Goal: Information Seeking & Learning: Learn about a topic

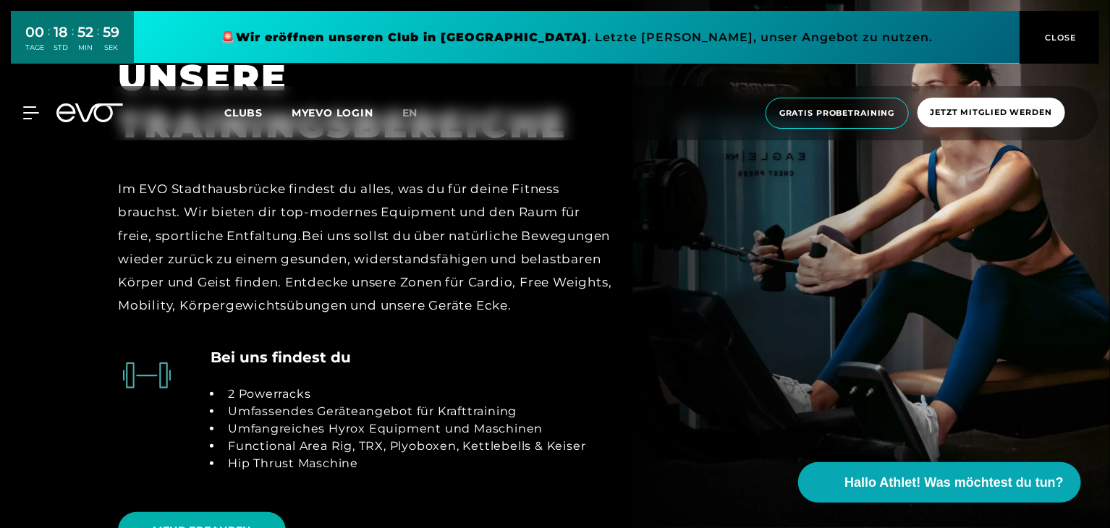
scroll to position [2857, 0]
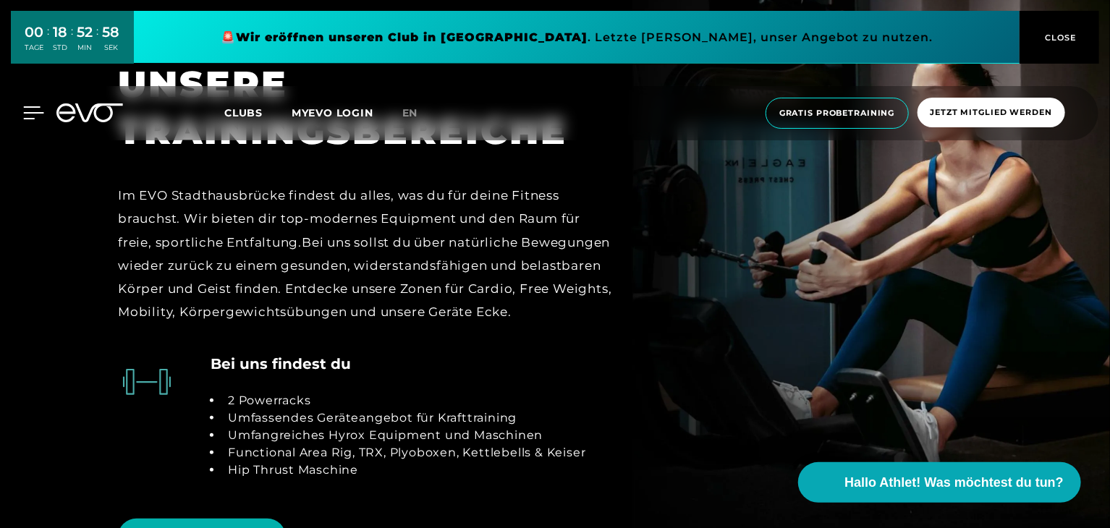
click at [32, 117] on icon at bounding box center [33, 112] width 21 height 13
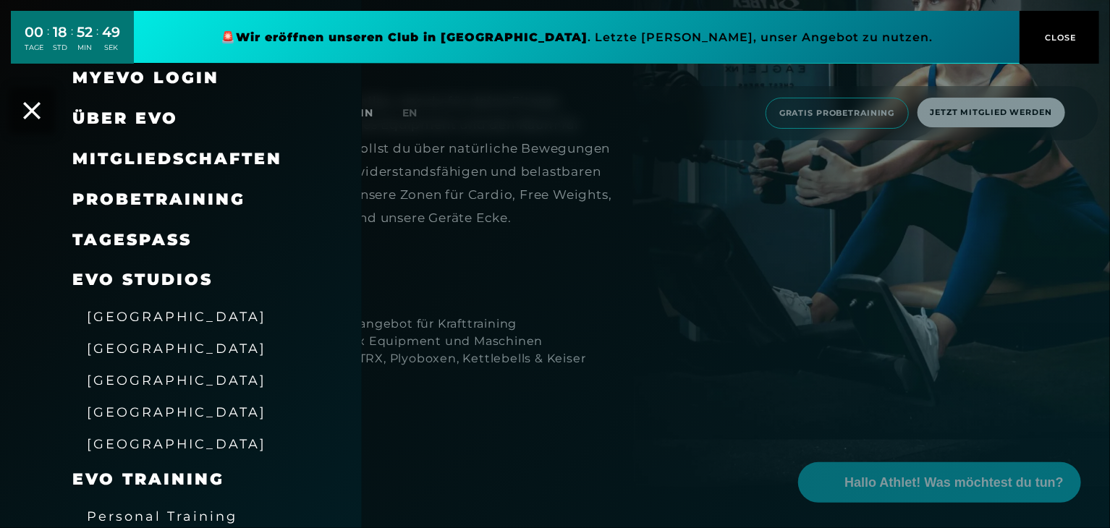
scroll to position [0, 0]
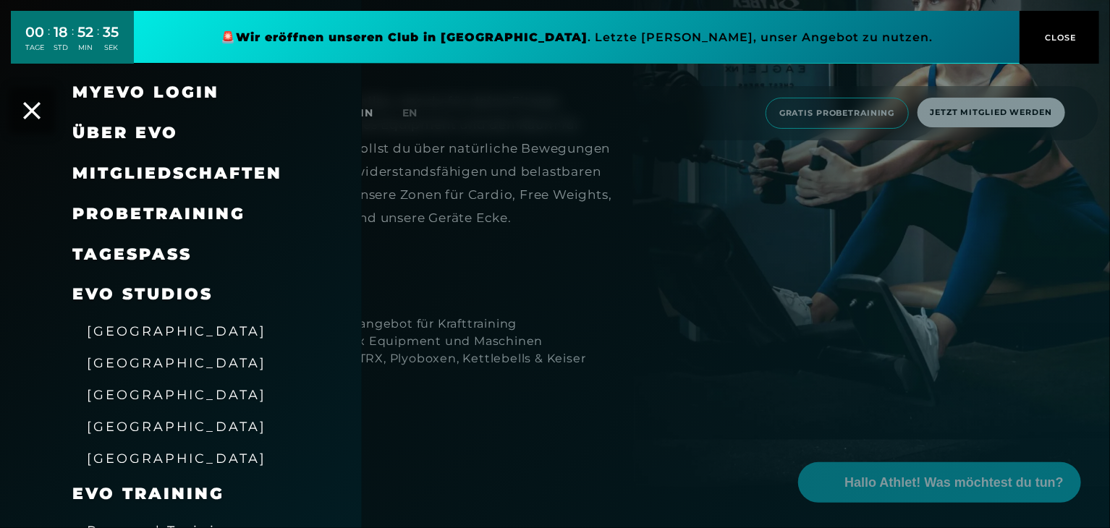
click at [159, 291] on span "EVO Studios" at bounding box center [142, 294] width 140 height 20
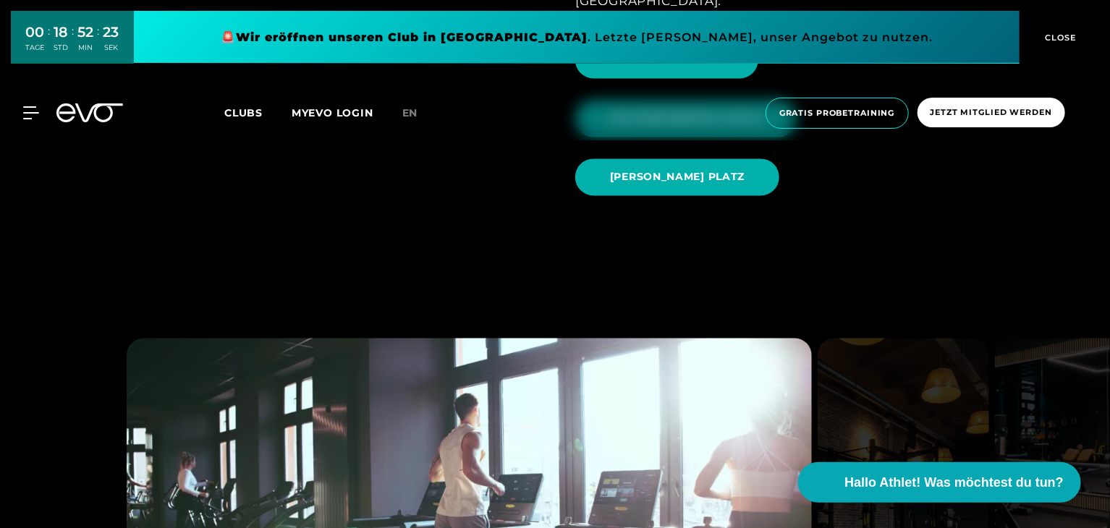
scroll to position [1493, 0]
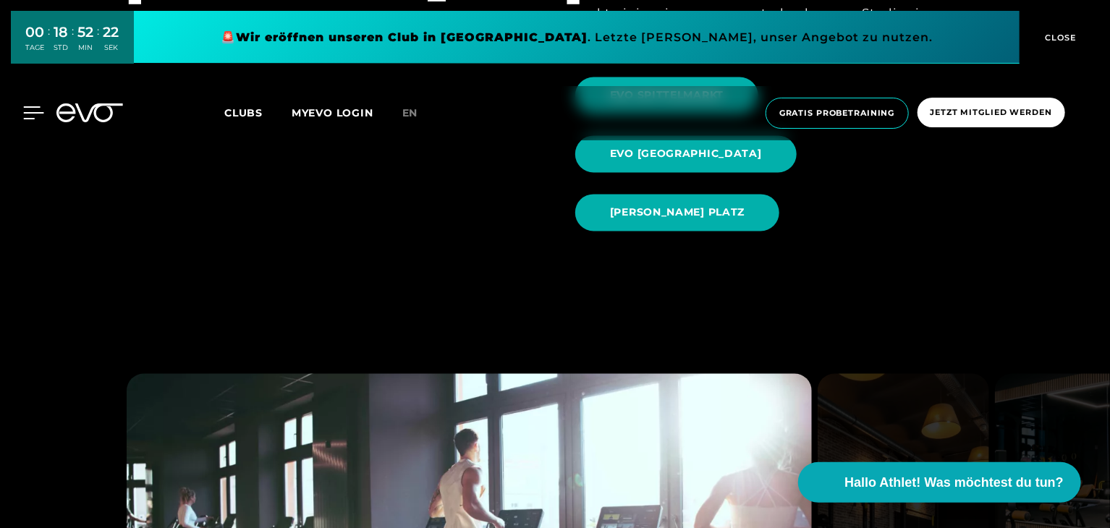
click at [26, 108] on icon at bounding box center [33, 112] width 21 height 13
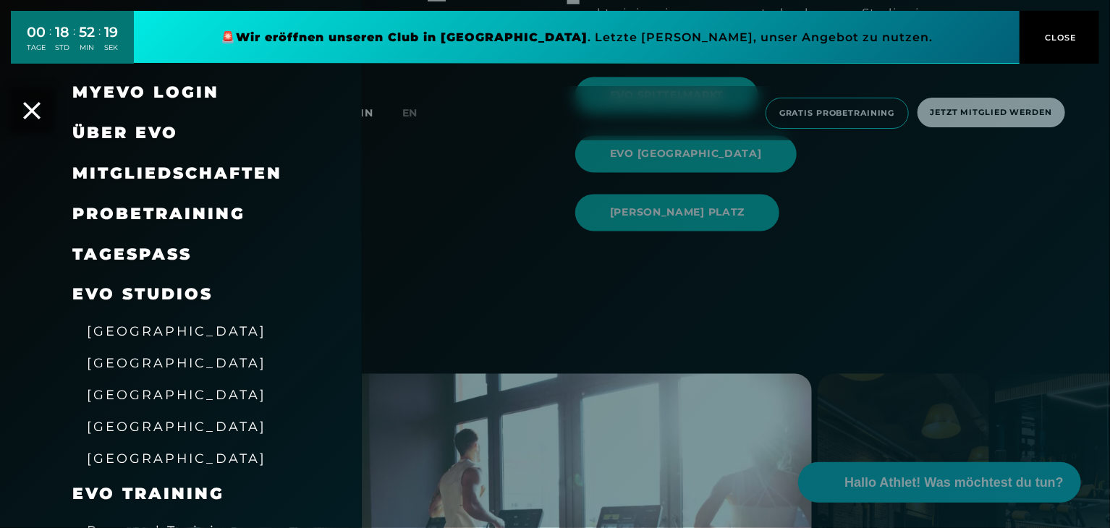
click at [131, 397] on span "[GEOGRAPHIC_DATA]" at bounding box center [177, 394] width 180 height 15
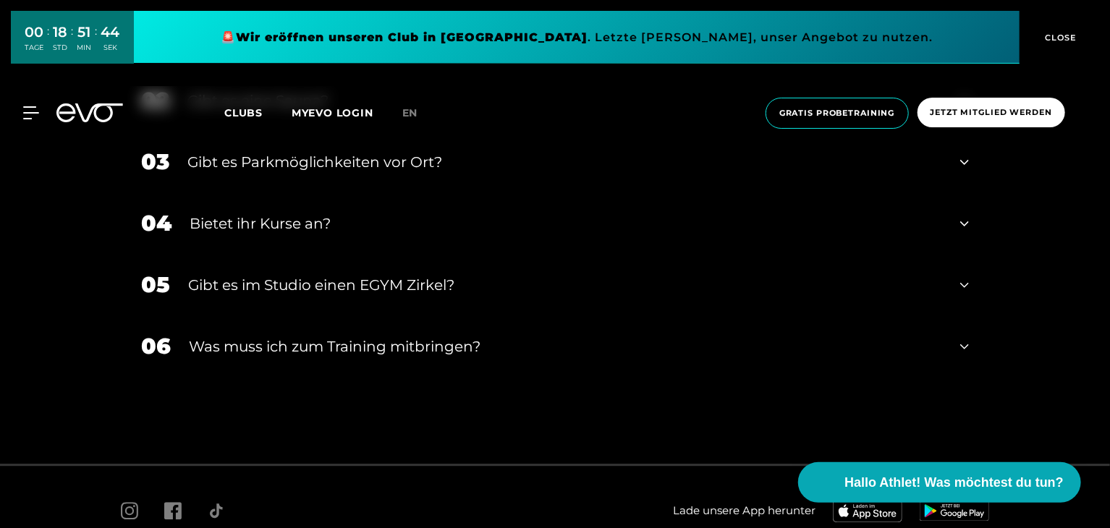
scroll to position [4580, 0]
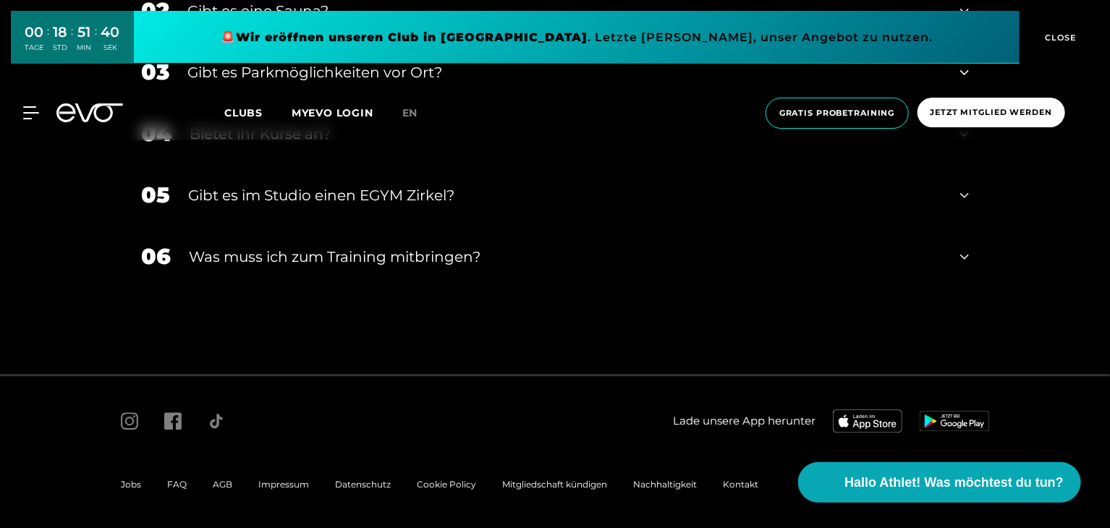
click at [126, 479] on span "Jobs" at bounding box center [131, 484] width 20 height 11
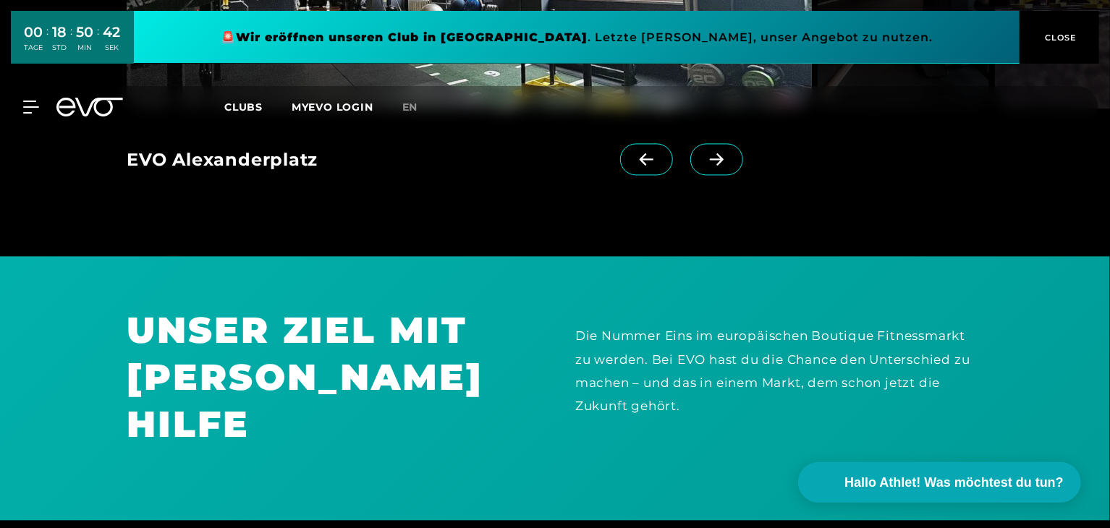
scroll to position [1425, 0]
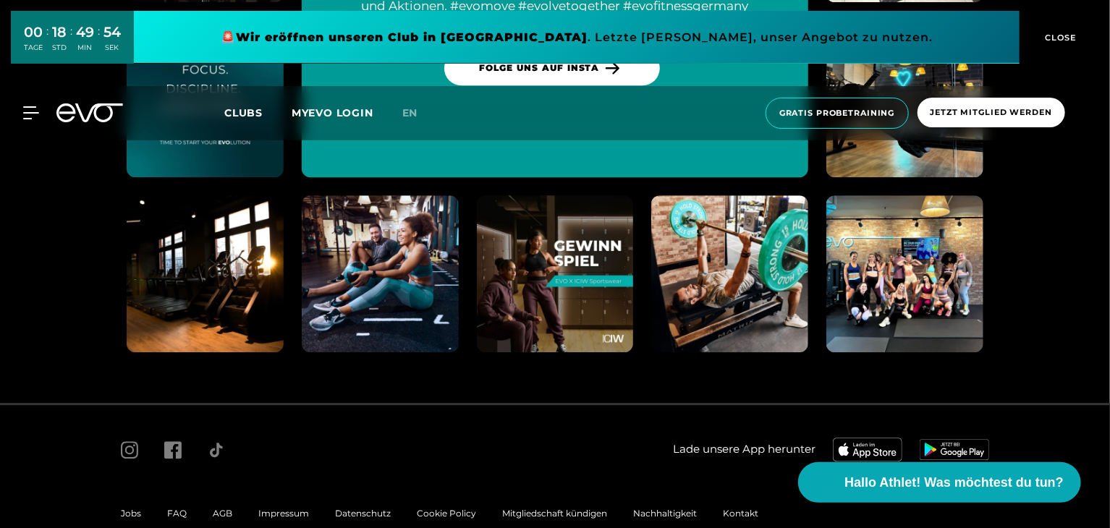
scroll to position [7478, 0]
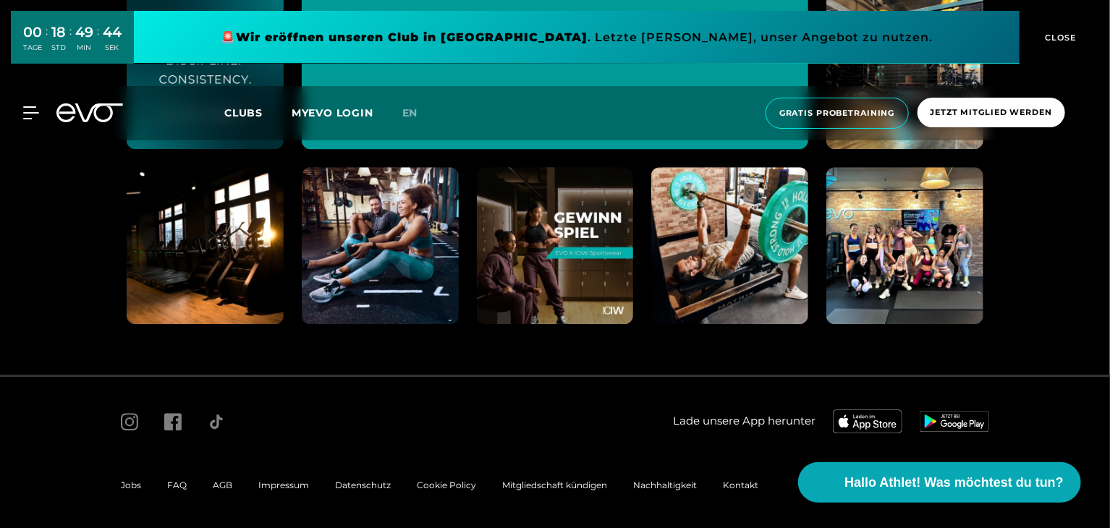
click at [134, 480] on span "Jobs" at bounding box center [131, 485] width 20 height 11
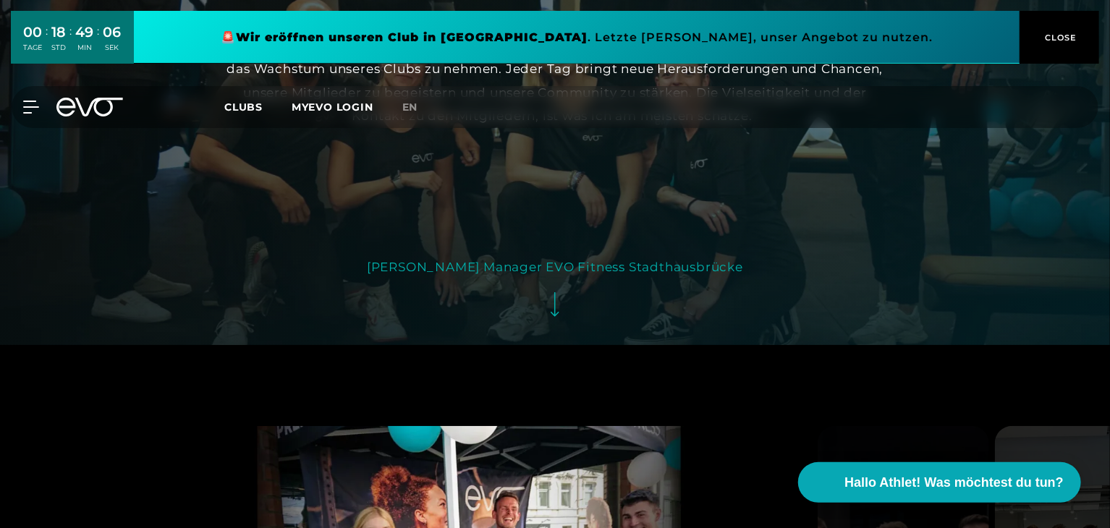
scroll to position [2828, 0]
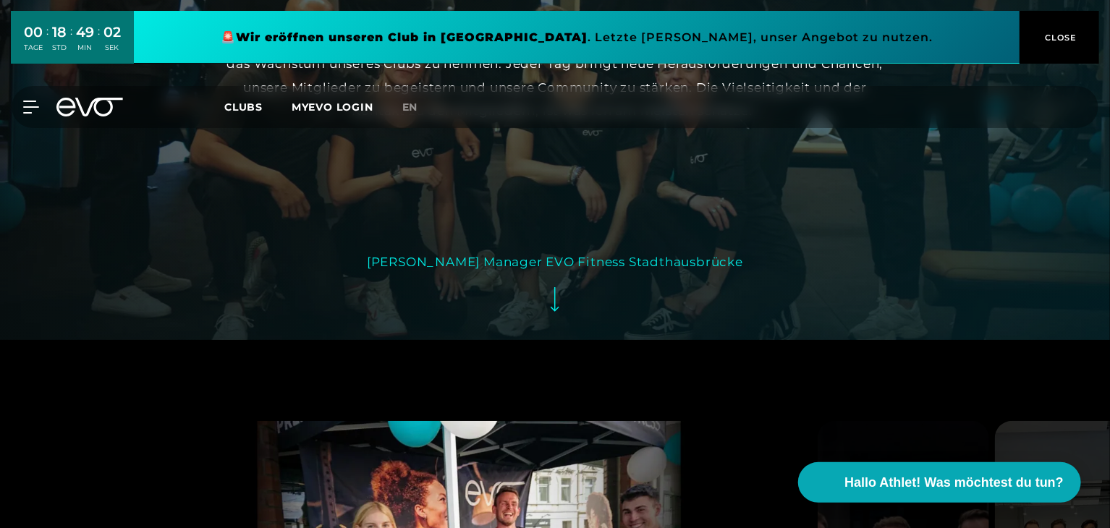
click at [553, 287] on icon at bounding box center [555, 299] width 9 height 25
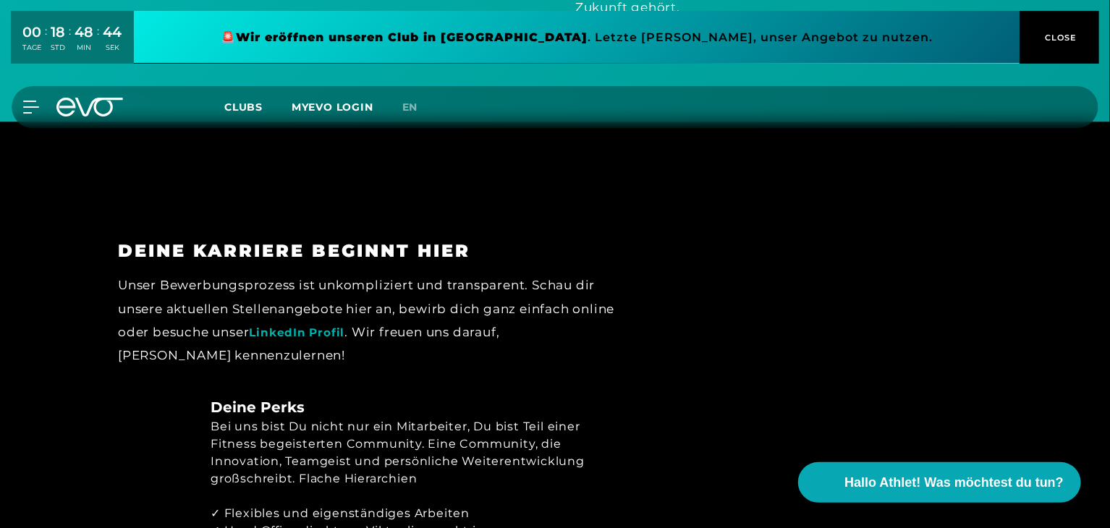
scroll to position [1841, 0]
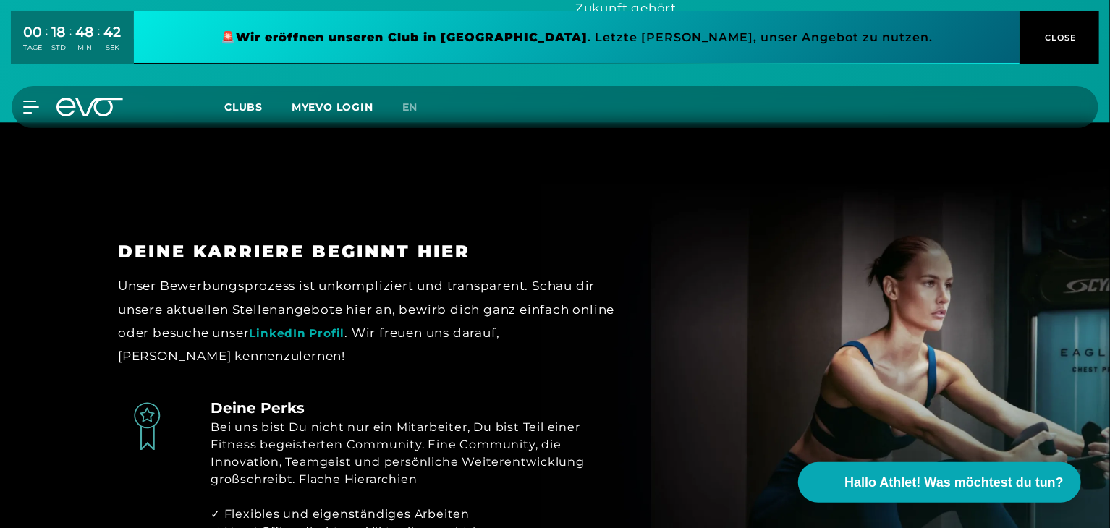
click at [345, 326] on link "LinkedIn Profil" at bounding box center [297, 333] width 96 height 14
